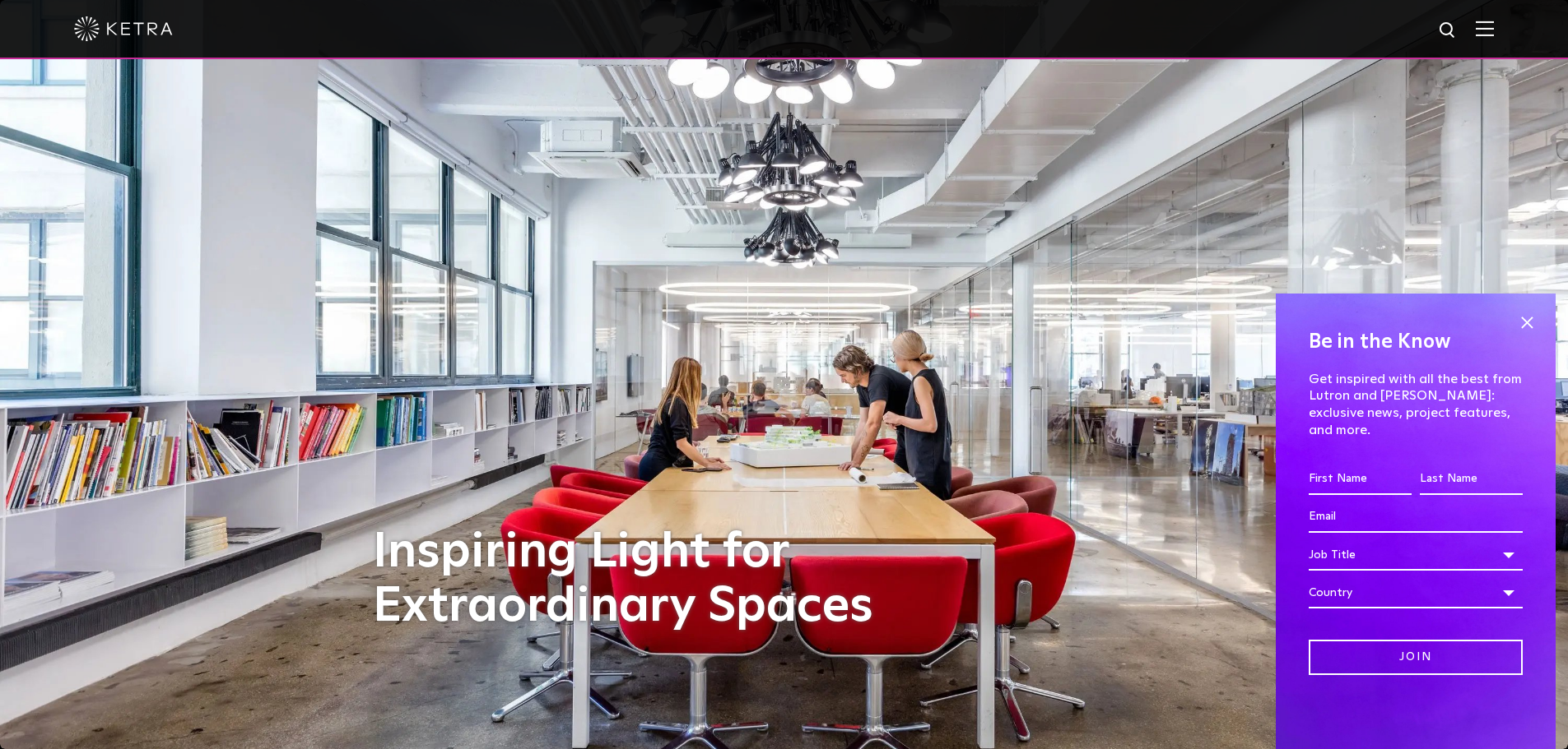
click at [1485, 31] on div at bounding box center [784, 28] width 1420 height 57
click at [1494, 32] on img at bounding box center [1484, 28] width 18 height 16
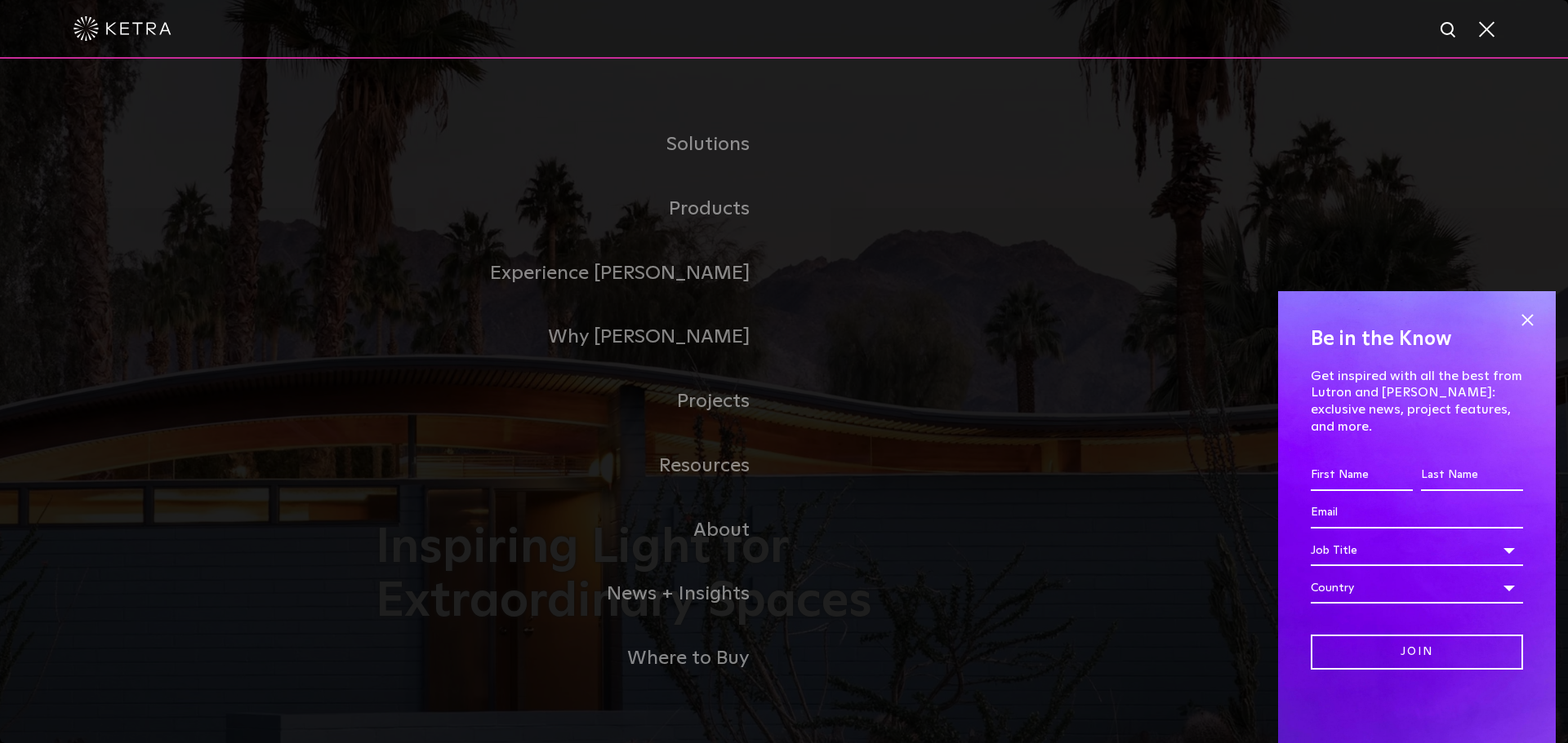
click at [0, 0] on link "Residential Products" at bounding box center [0, 0] width 0 height 0
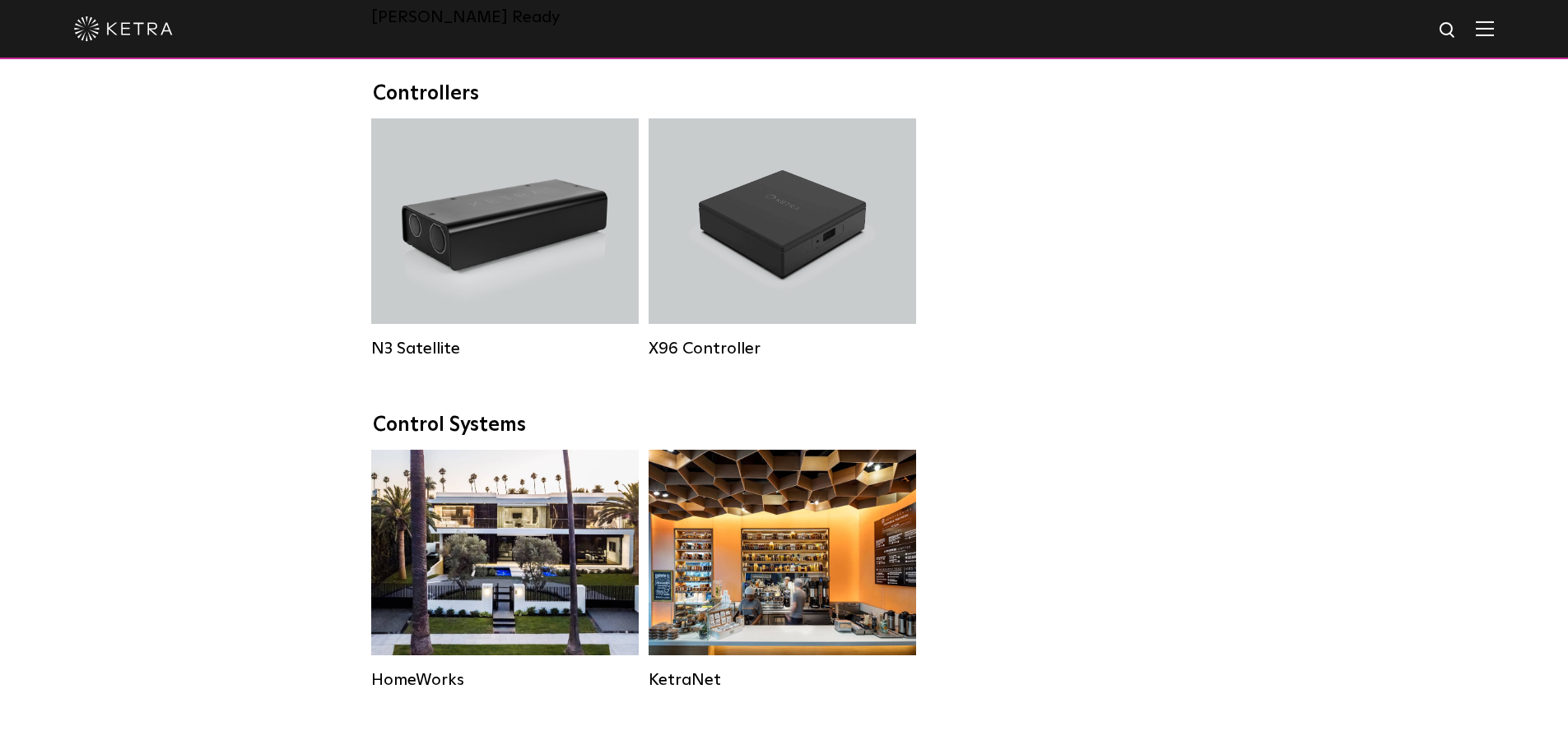
scroll to position [1727, 0]
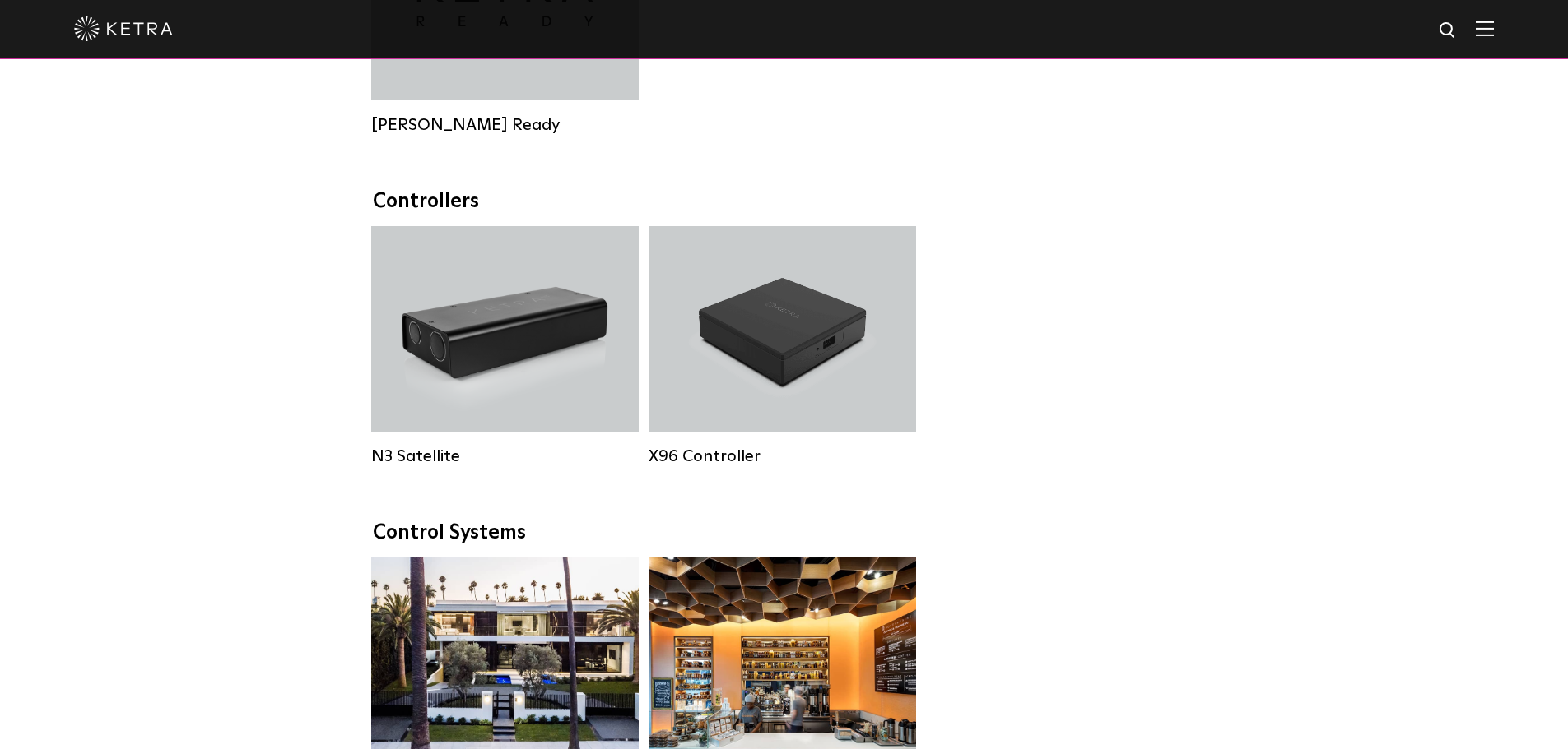
click at [684, 431] on div "X96 Controller" at bounding box center [782, 329] width 267 height 206
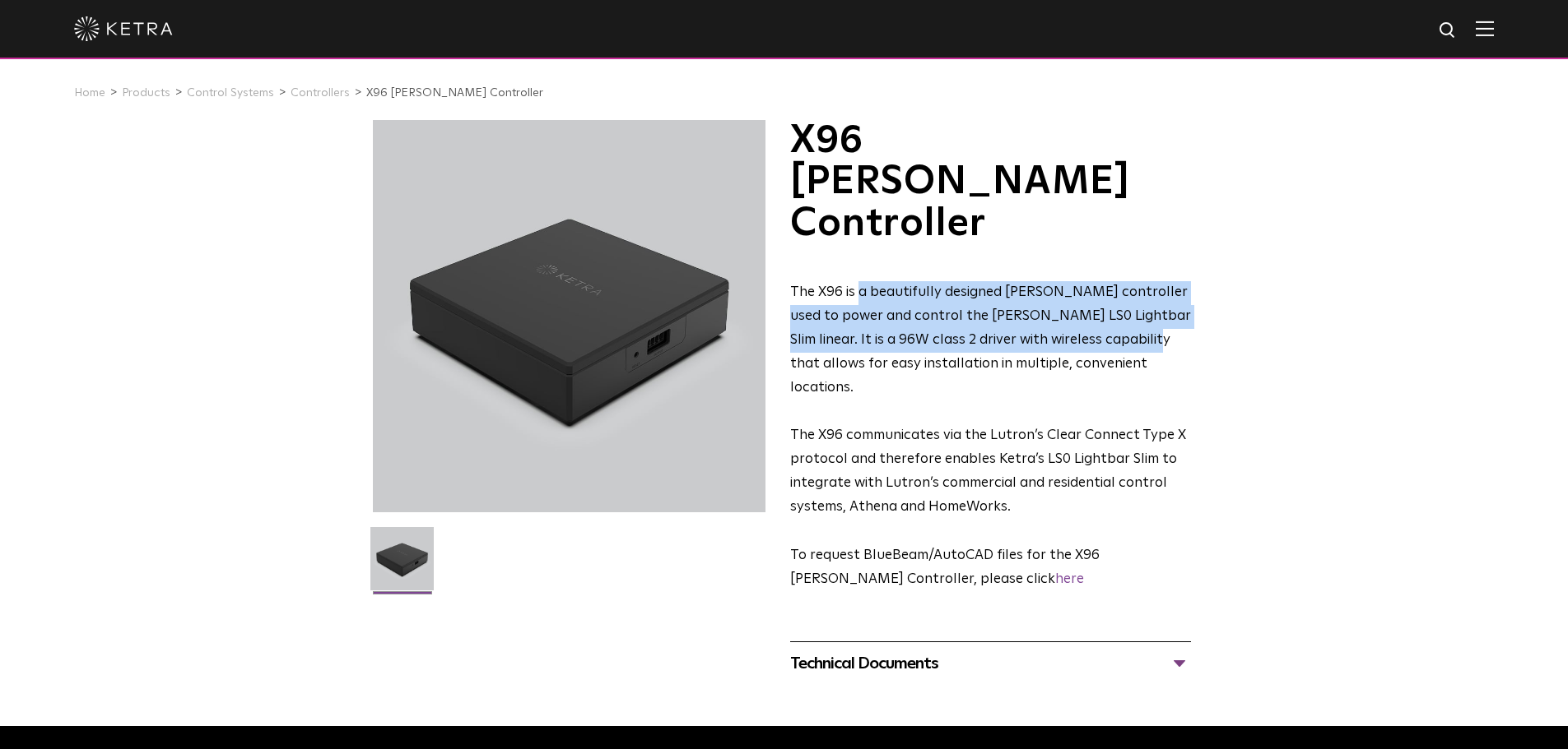
drag, startPoint x: 856, startPoint y: 210, endPoint x: 1148, endPoint y: 289, distance: 302.5
click at [1145, 286] on span "The X96 is a beautifully designed [PERSON_NAME] controller used to power and co…" at bounding box center [991, 340] width 401 height 110
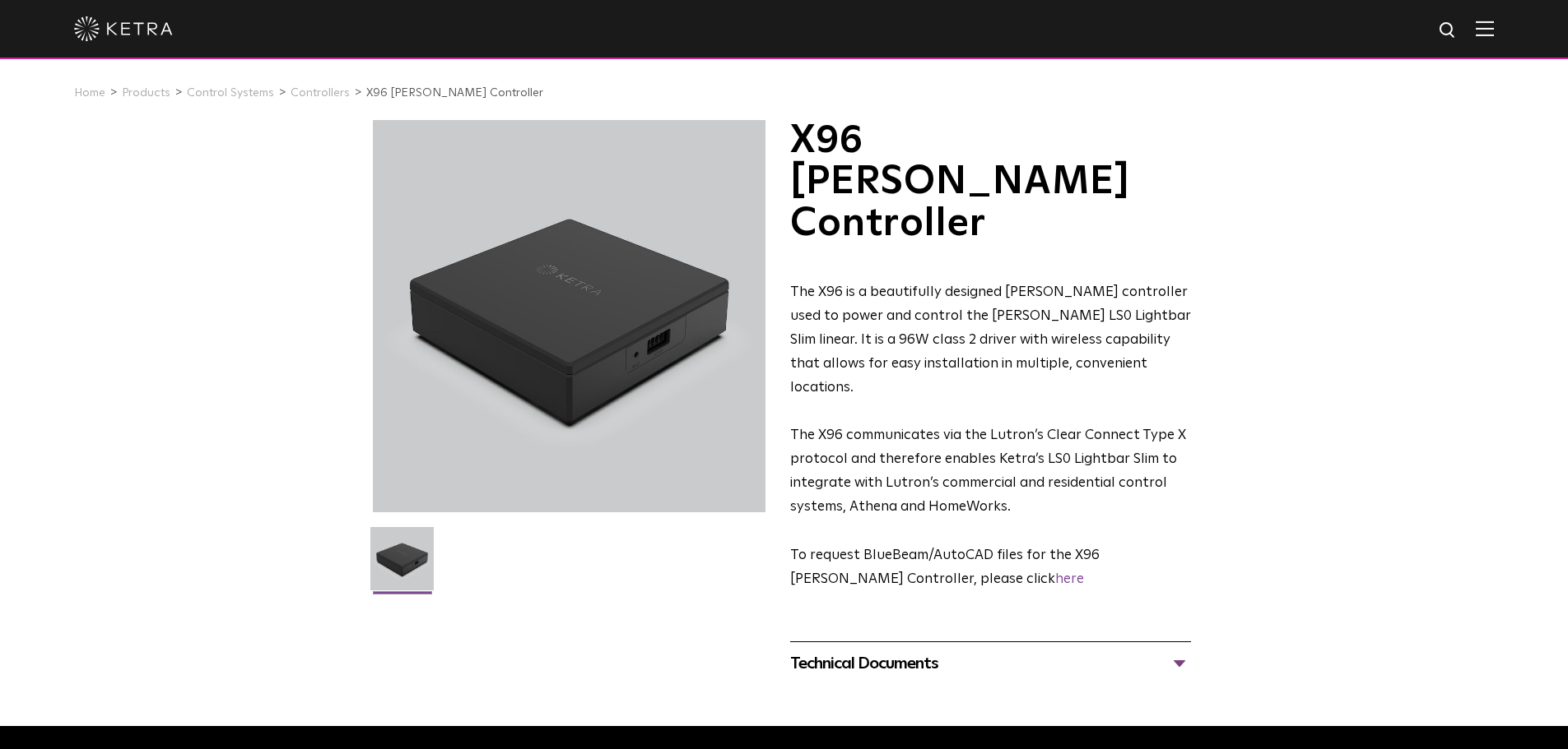
click at [1148, 428] on span "The X96 communicates via the Lutron’s Clear Connect Type X protocol and therefo…" at bounding box center [988, 471] width 396 height 85
drag, startPoint x: 890, startPoint y: 212, endPoint x: 1195, endPoint y: 212, distance: 305.0
click at [1195, 212] on div "X96 [PERSON_NAME] Controller The X96 is a beautifully designed [PERSON_NAME] co…" at bounding box center [784, 403] width 823 height 565
click at [1127, 286] on span "The X96 is a beautifully designed [PERSON_NAME] controller used to power and co…" at bounding box center [991, 340] width 401 height 110
click at [1135, 288] on p "The X96 is a beautifully designed [PERSON_NAME] controller used to power and co…" at bounding box center [991, 341] width 401 height 119
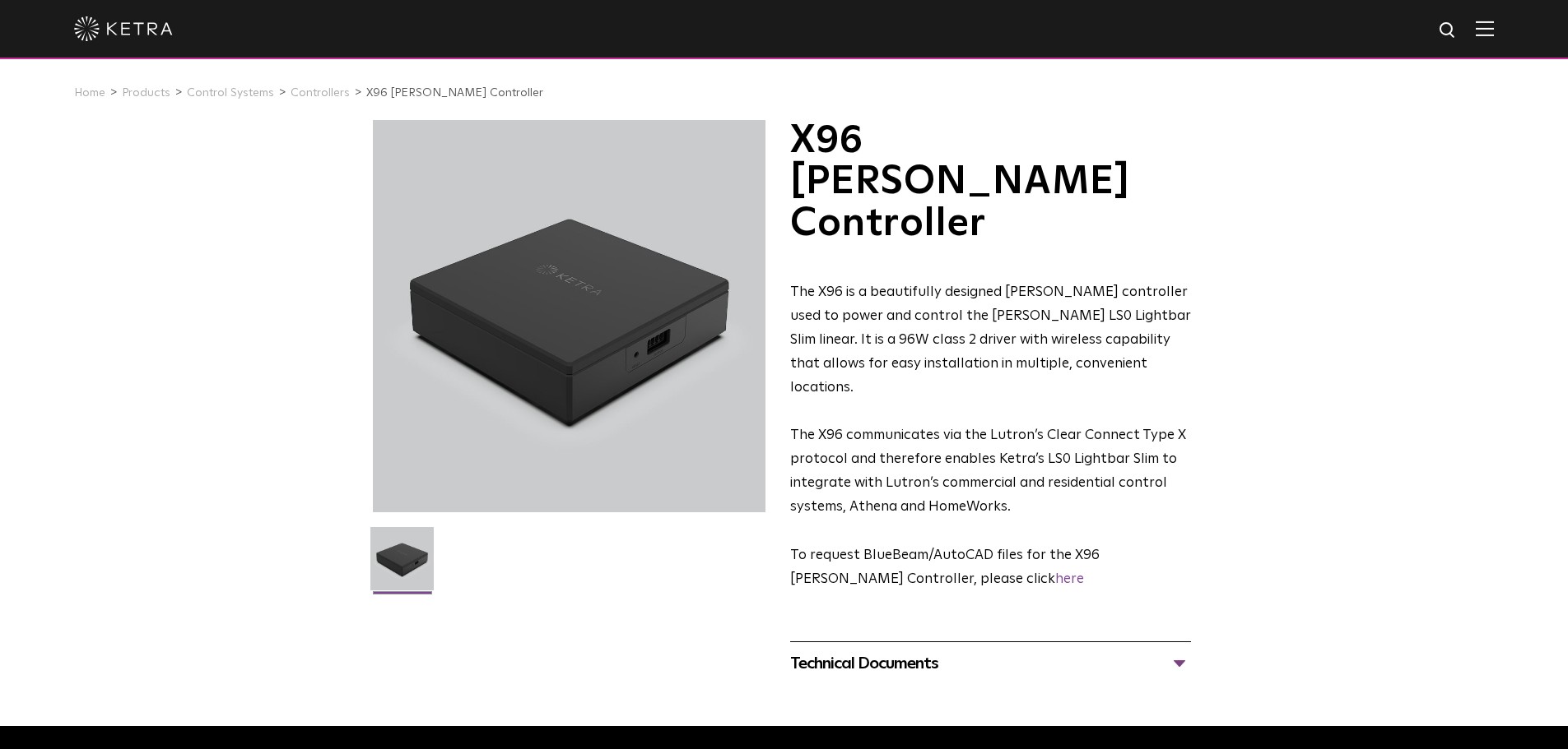
click at [1129, 428] on span "The X96 communicates via the Lutron’s Clear Connect Type X protocol and therefo…" at bounding box center [988, 471] width 396 height 85
